Goal: Task Accomplishment & Management: Use online tool/utility

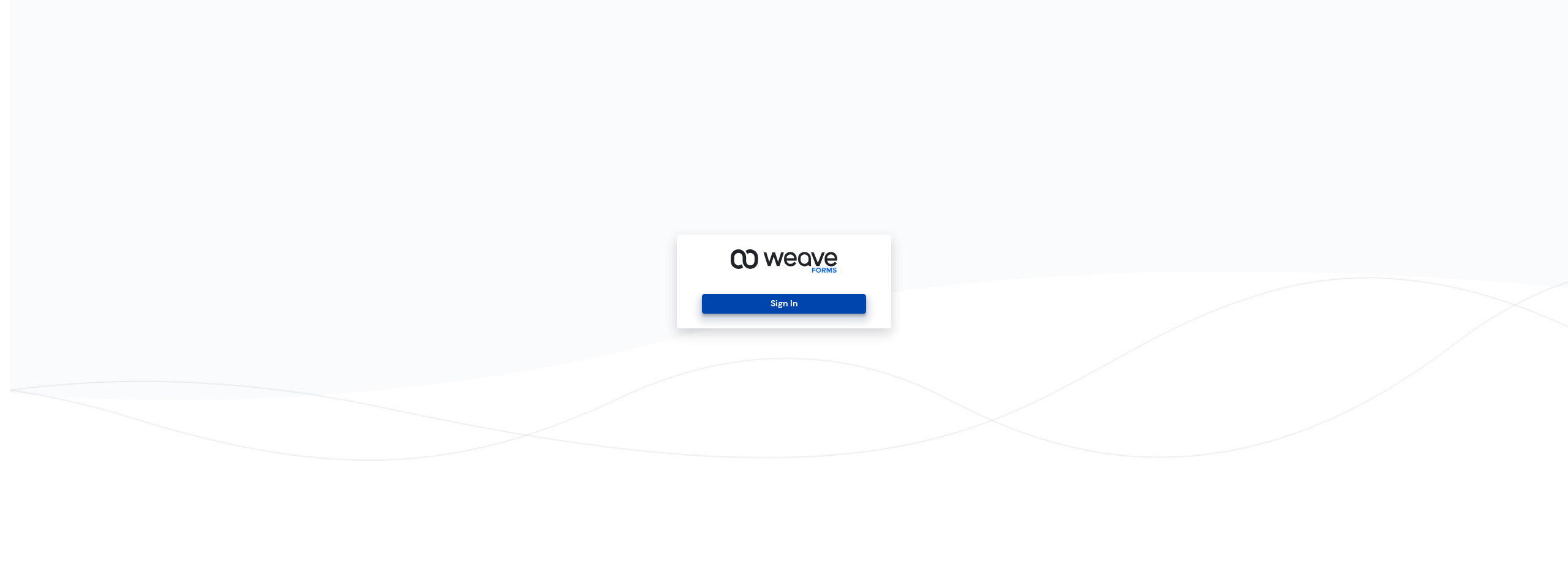
click at [779, 307] on button "Sign In" at bounding box center [784, 303] width 164 height 19
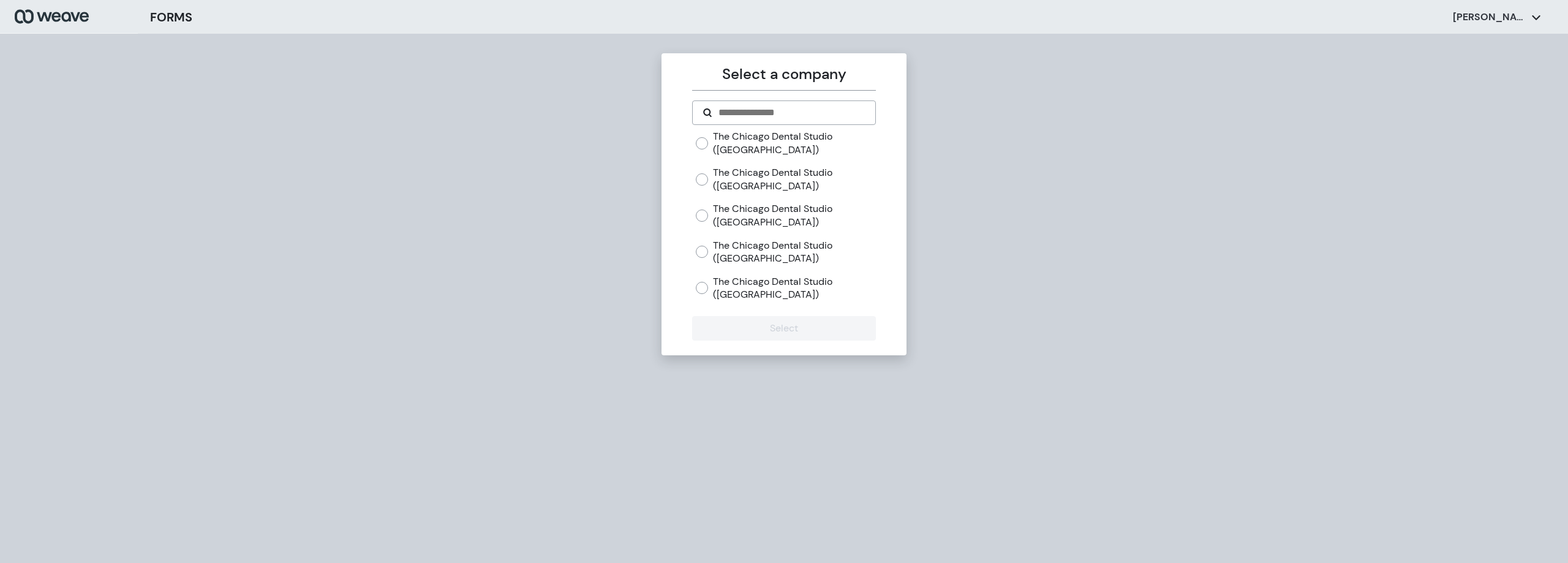
click at [717, 285] on label "The Chicago Dental Studio ([GEOGRAPHIC_DATA])" at bounding box center [794, 289] width 162 height 27
click at [771, 330] on button "Select" at bounding box center [783, 328] width 183 height 24
